Goal: Browse casually: Explore the website without a specific task or goal

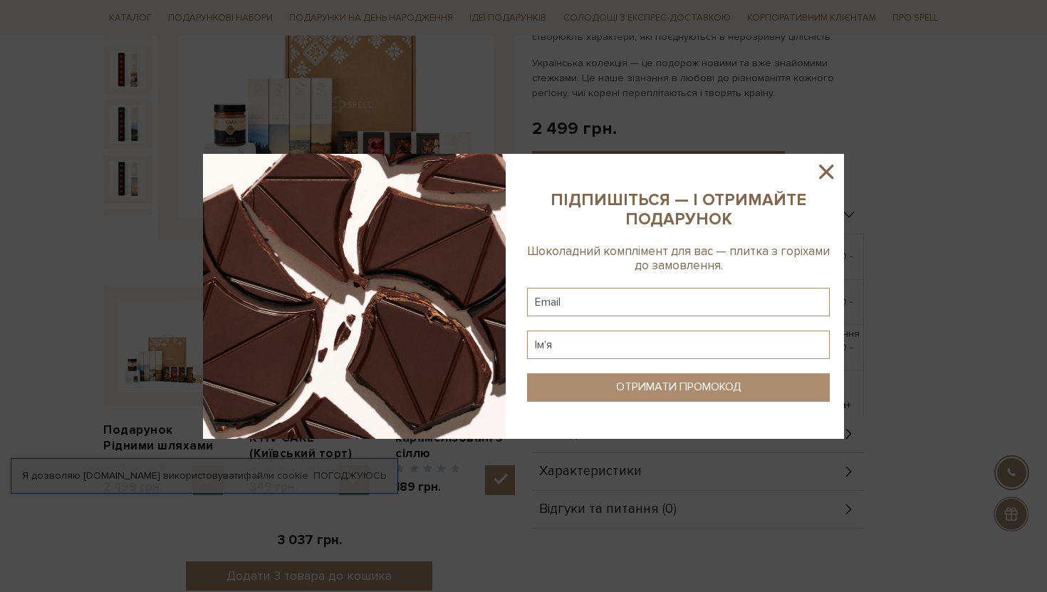
scroll to position [329, 0]
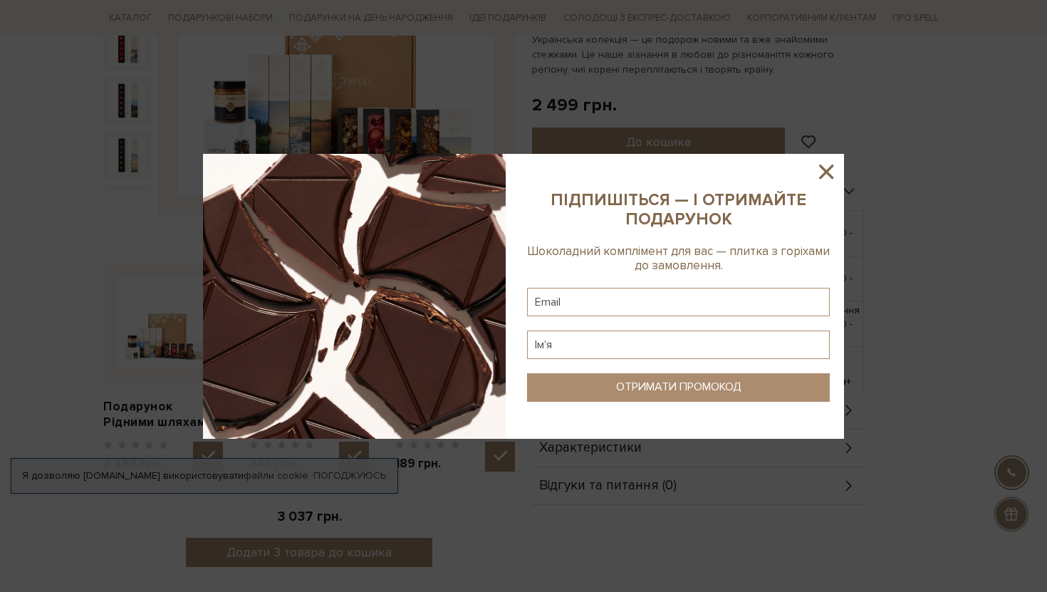
click at [821, 170] on icon at bounding box center [826, 172] width 24 height 24
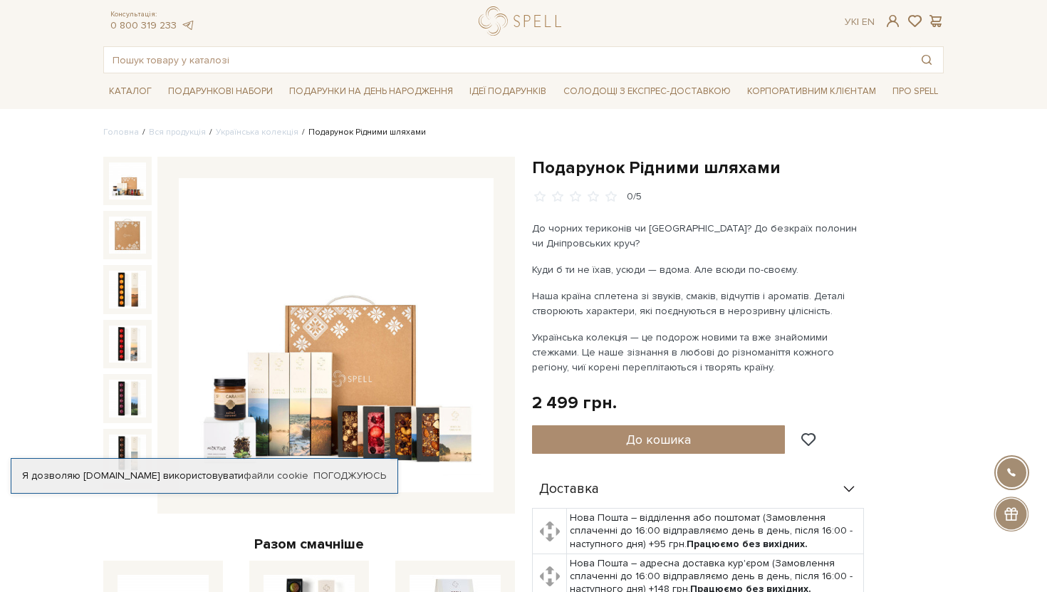
scroll to position [33, 0]
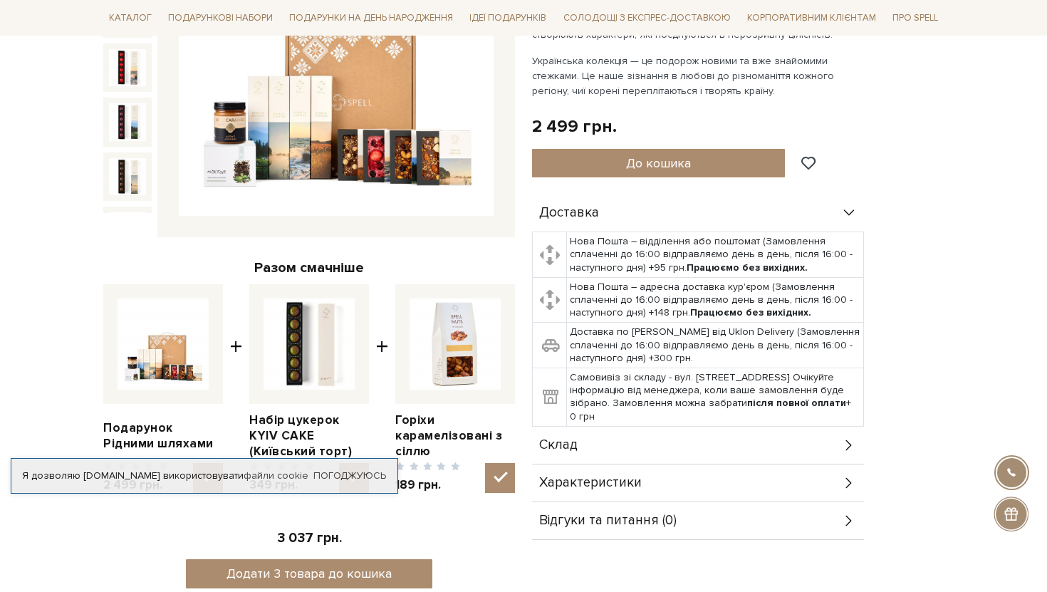
scroll to position [82, 0]
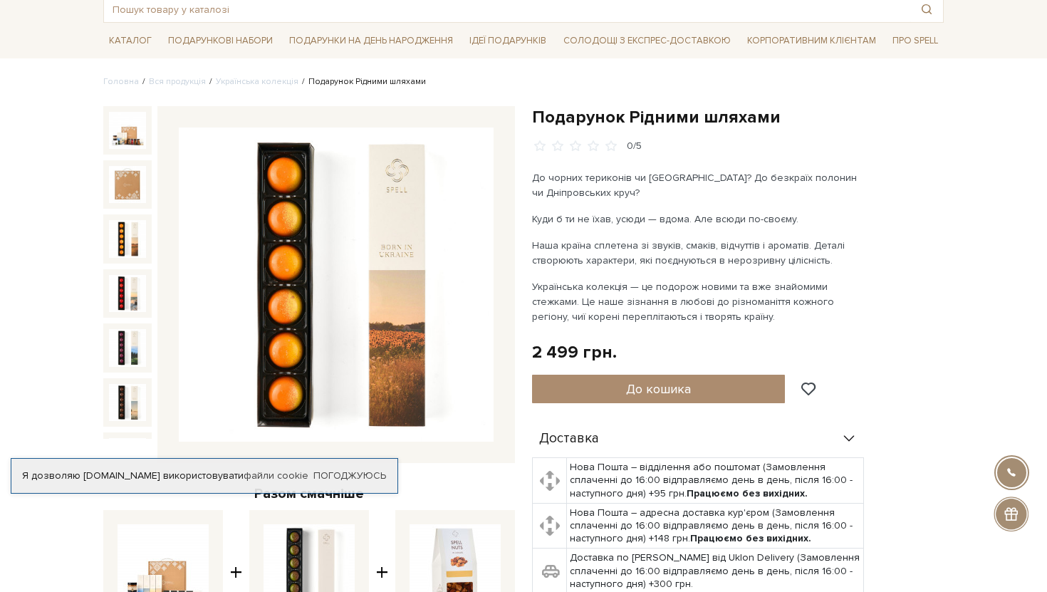
click at [131, 223] on img at bounding box center [127, 238] width 37 height 37
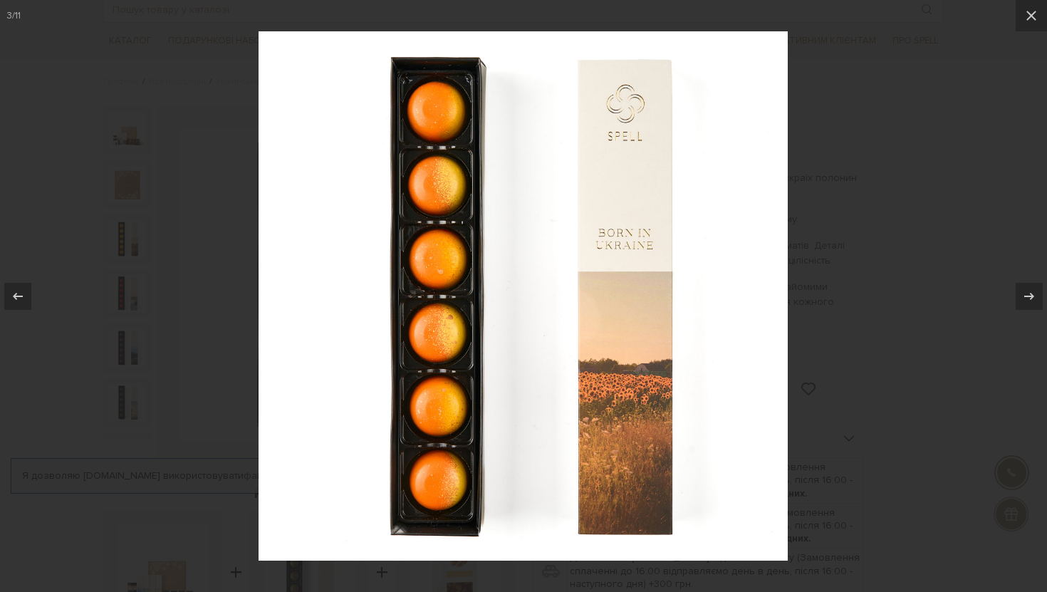
click at [133, 231] on div at bounding box center [523, 296] width 1047 height 592
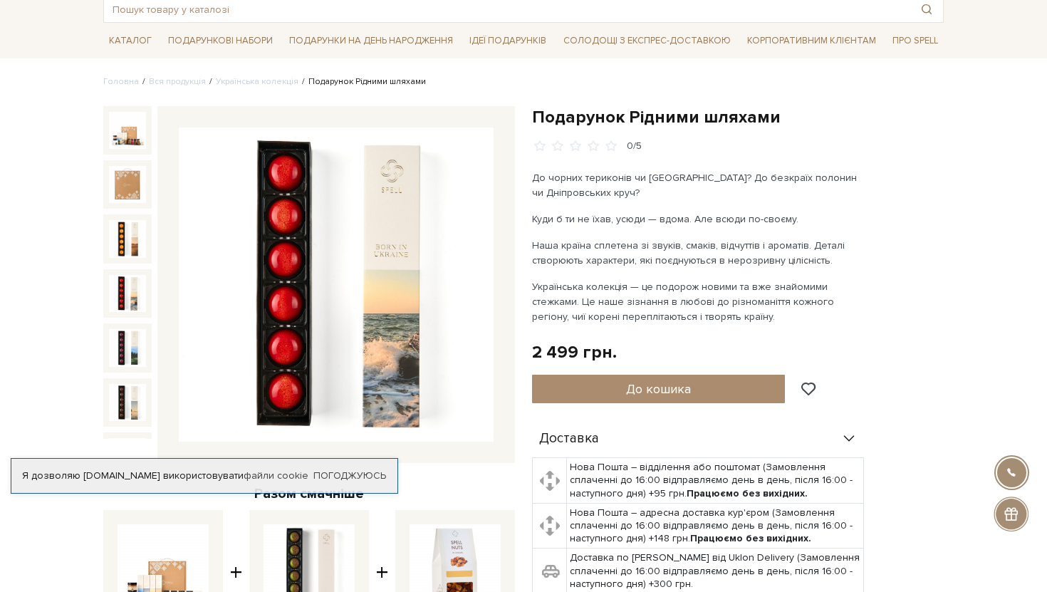
click at [140, 284] on img at bounding box center [127, 293] width 37 height 37
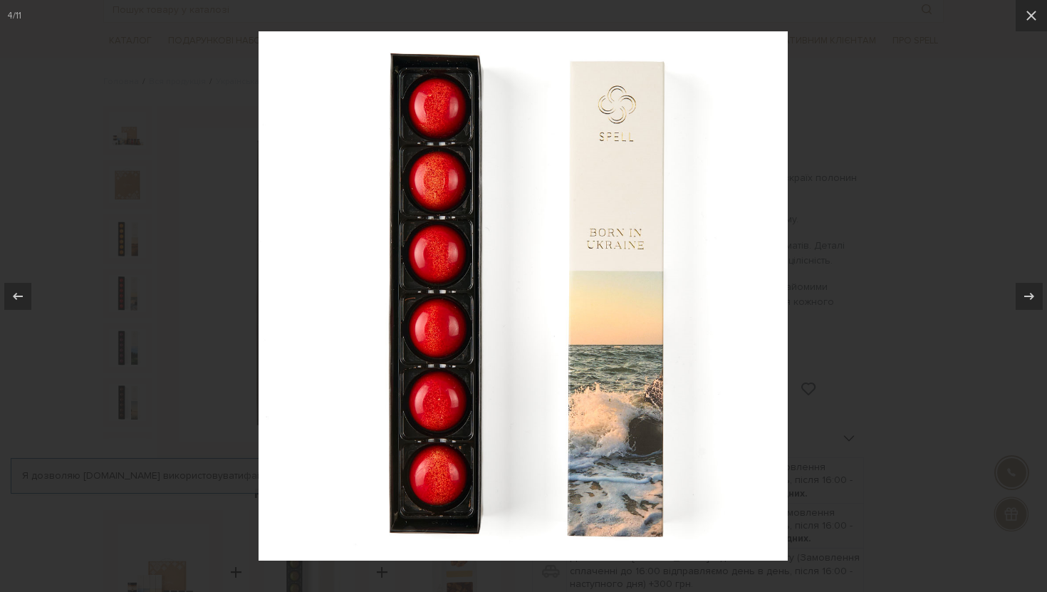
click at [149, 286] on div at bounding box center [523, 296] width 1047 height 592
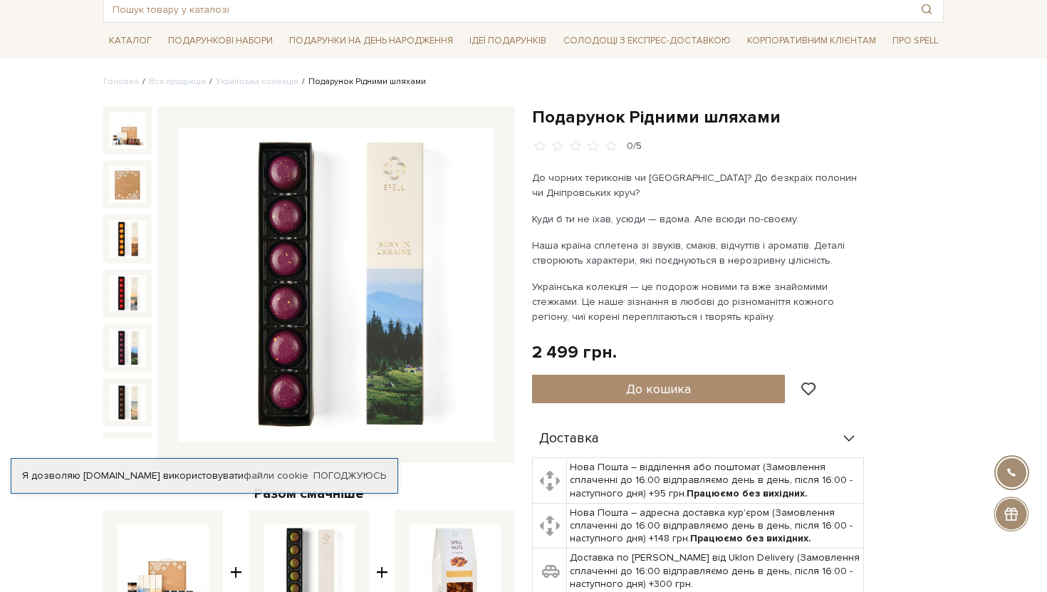
click at [128, 350] on img at bounding box center [127, 347] width 37 height 37
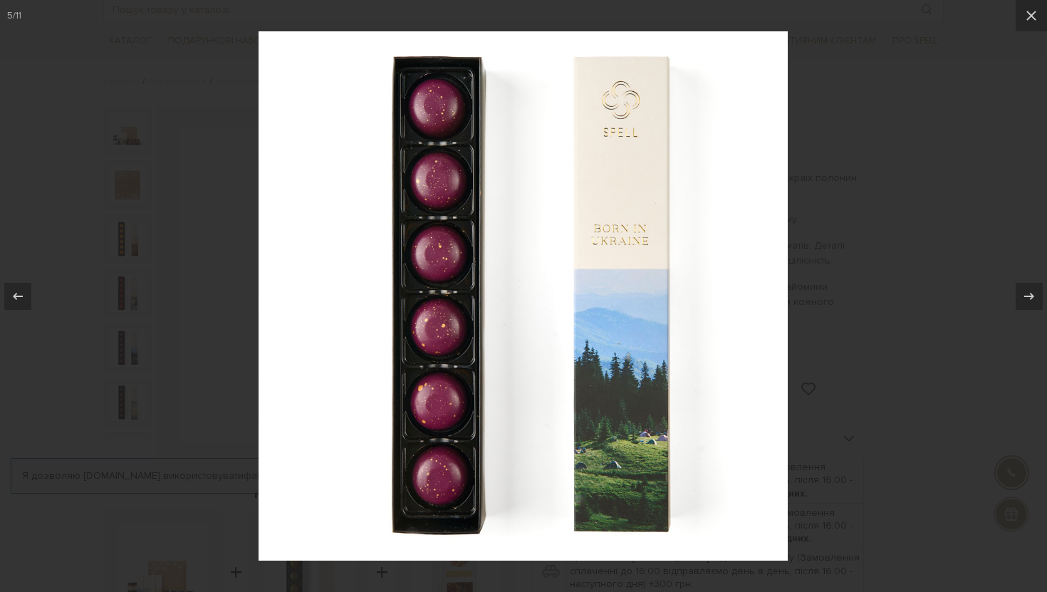
click at [131, 366] on div at bounding box center [523, 296] width 1047 height 592
